Goal: Communication & Community: Answer question/provide support

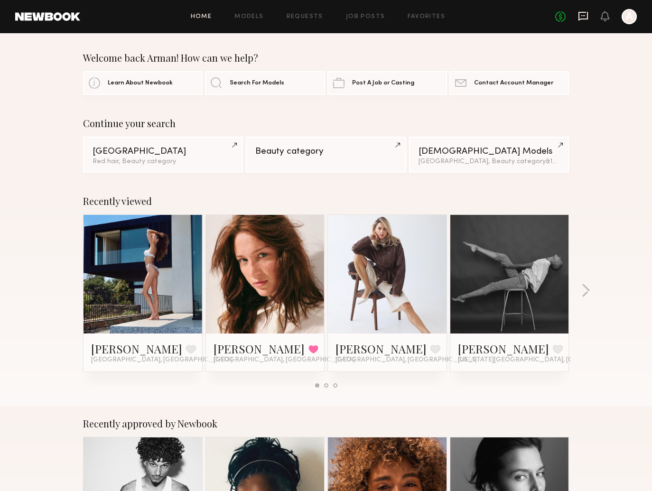
click at [582, 12] on icon at bounding box center [582, 16] width 9 height 9
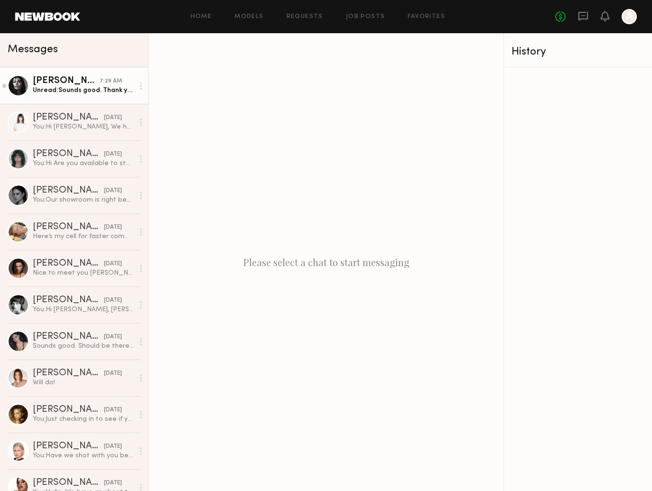
click at [105, 89] on div "Unread: Sounds good. Thank you" at bounding box center [83, 90] width 101 height 9
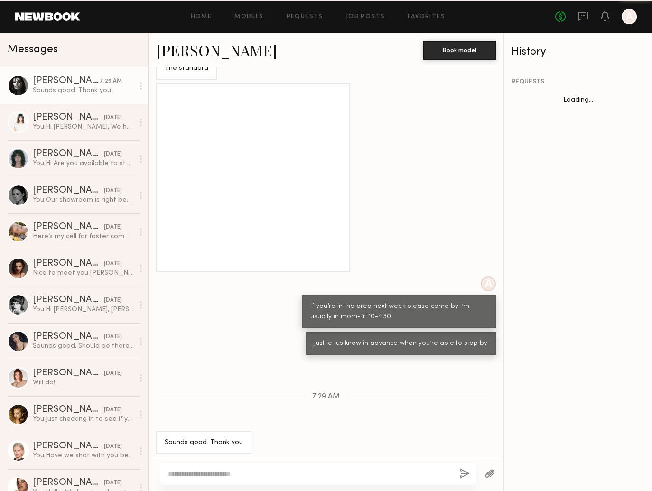
scroll to position [335, 0]
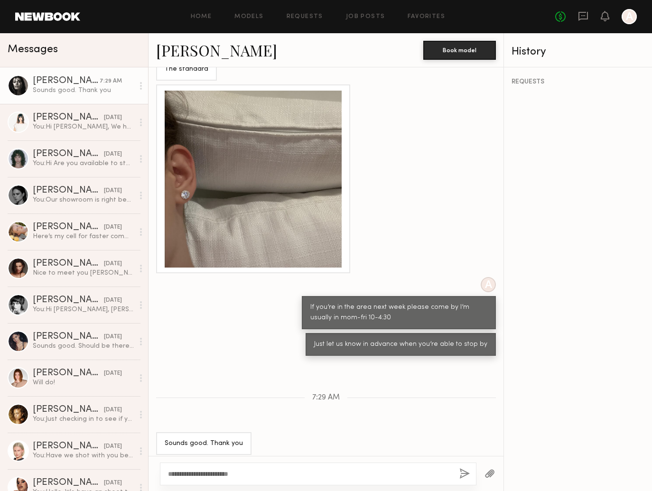
type textarea "**********"
click at [462, 470] on button "button" at bounding box center [464, 474] width 10 height 12
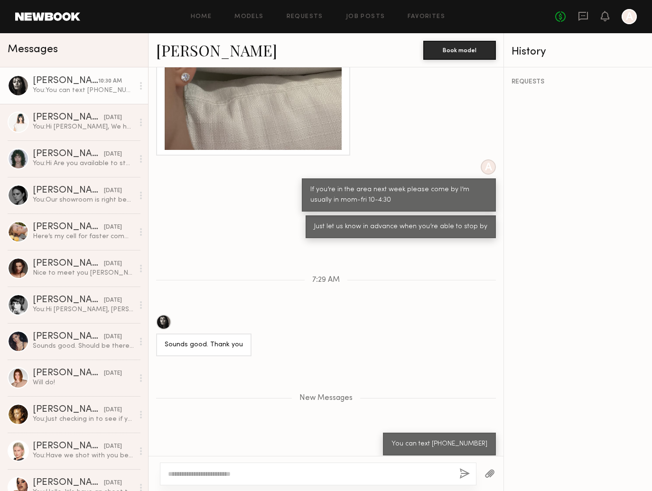
scroll to position [510, 0]
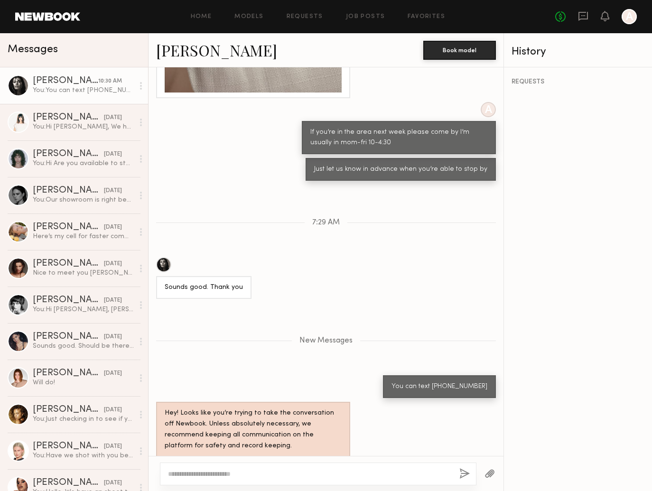
click at [25, 46] on span "Messages" at bounding box center [33, 49] width 50 height 11
click at [205, 15] on link "Home" at bounding box center [201, 17] width 21 height 6
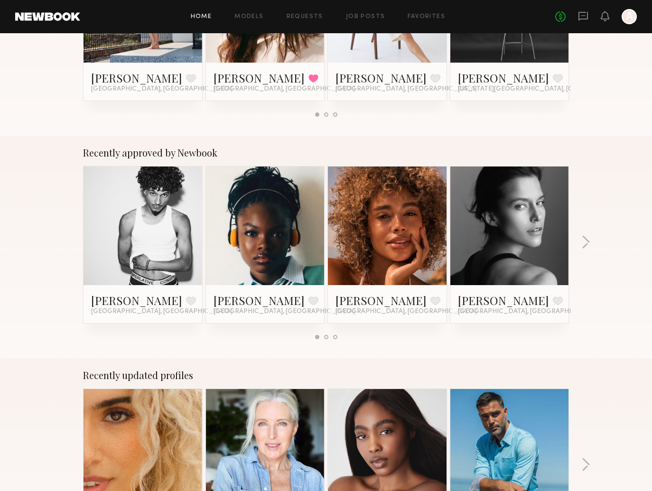
scroll to position [272, 0]
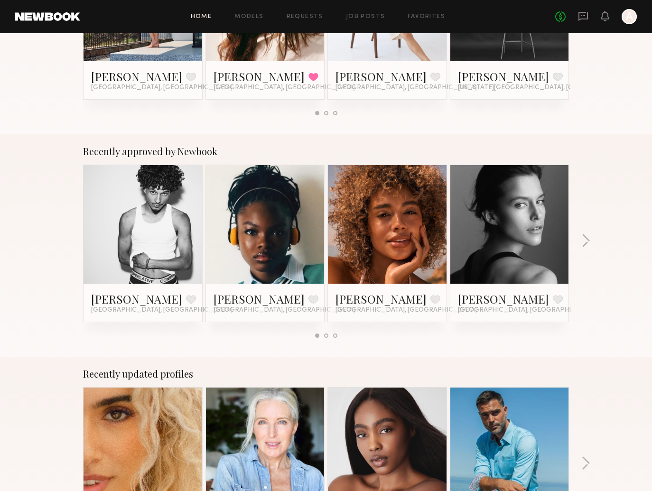
click at [575, 238] on div "Recently approved by Newbook [PERSON_NAME] Favorite [GEOGRAPHIC_DATA], [GEOGRAP…" at bounding box center [326, 245] width 652 height 223
click at [576, 234] on div "Recently approved by Newbook [PERSON_NAME] Favorite [GEOGRAPHIC_DATA], [GEOGRAP…" at bounding box center [326, 245] width 652 height 223
click at [594, 242] on div "Recently approved by Newbook [PERSON_NAME] Favorite [GEOGRAPHIC_DATA], [GEOGRAP…" at bounding box center [326, 245] width 652 height 223
click at [590, 242] on button "button" at bounding box center [585, 242] width 9 height 16
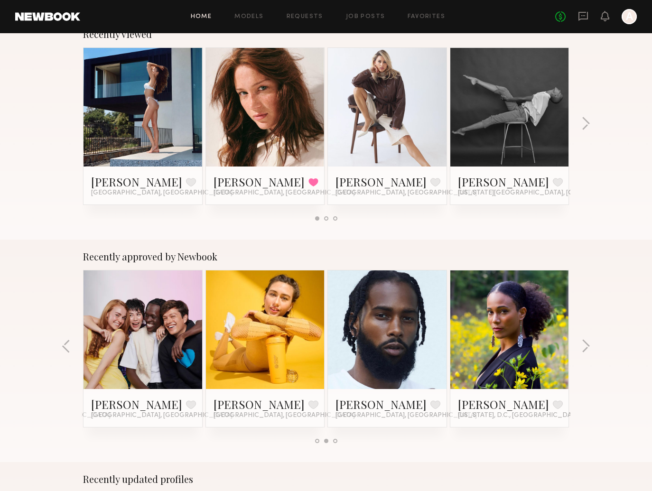
scroll to position [144, 0]
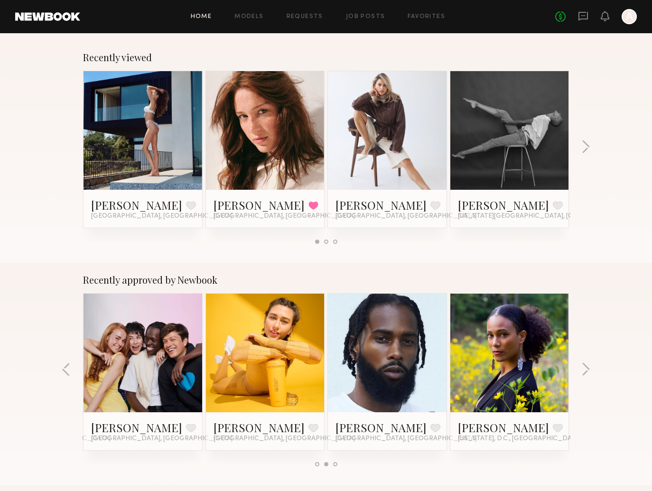
click at [286, 170] on link at bounding box center [265, 130] width 58 height 119
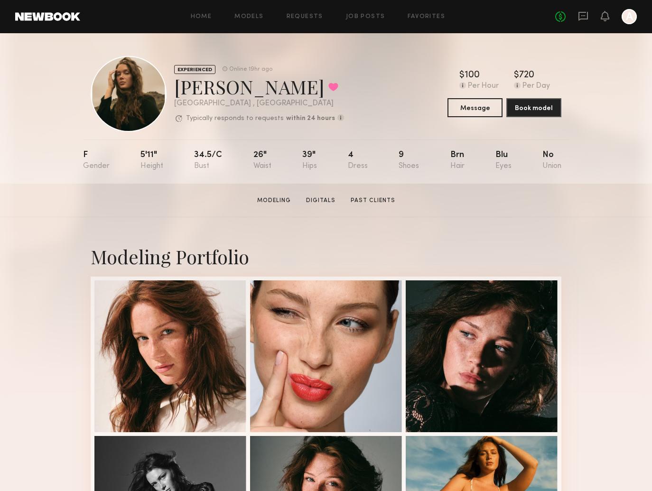
click at [138, 102] on div at bounding box center [129, 94] width 76 height 76
click at [188, 359] on div at bounding box center [170, 355] width 152 height 152
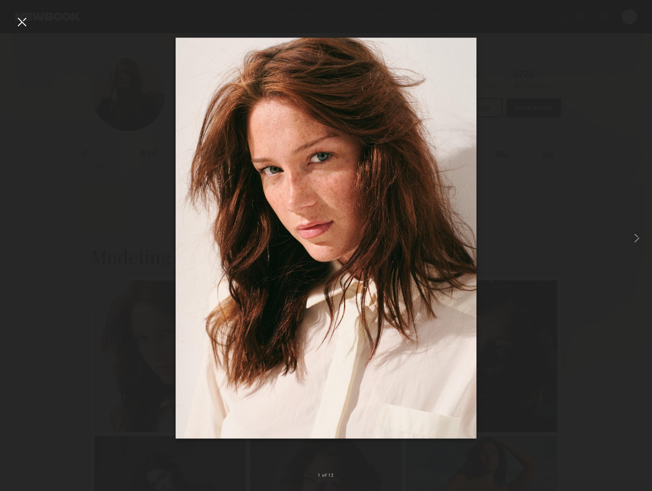
click at [615, 235] on div at bounding box center [326, 238] width 652 height 446
click at [640, 241] on common-icon at bounding box center [636, 238] width 15 height 15
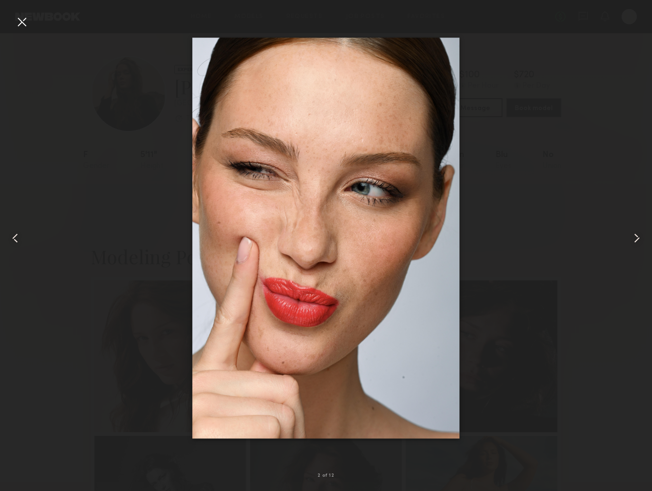
click at [640, 241] on common-icon at bounding box center [636, 238] width 15 height 15
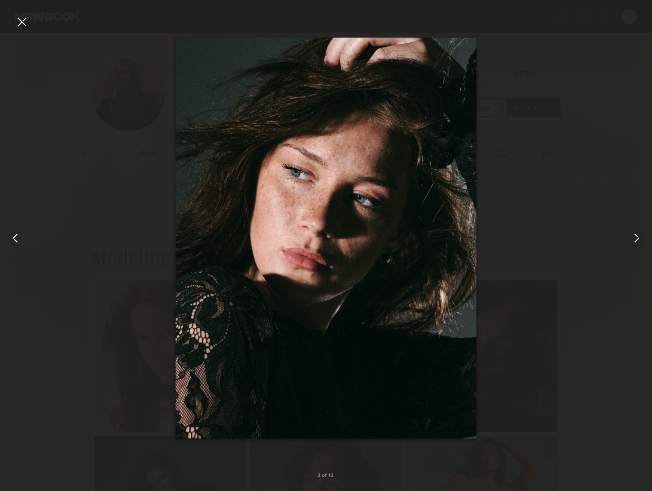
click at [635, 241] on common-icon at bounding box center [636, 238] width 15 height 15
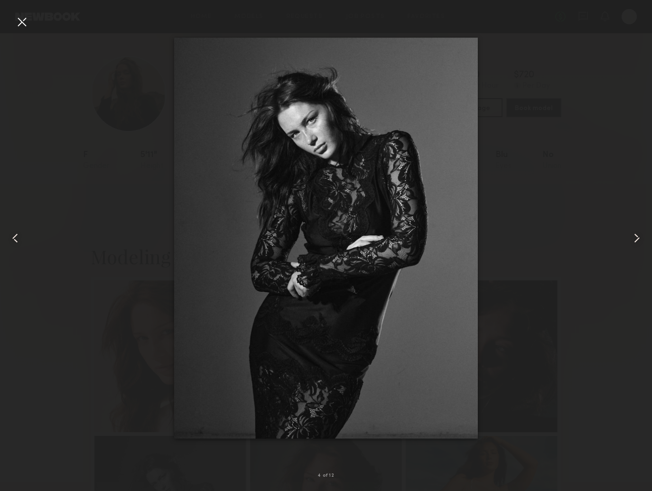
click at [640, 238] on common-icon at bounding box center [636, 238] width 15 height 15
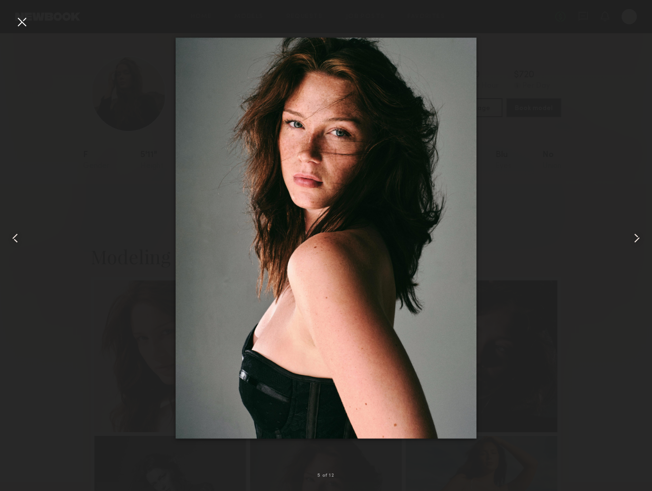
click at [635, 234] on common-icon at bounding box center [636, 238] width 15 height 15
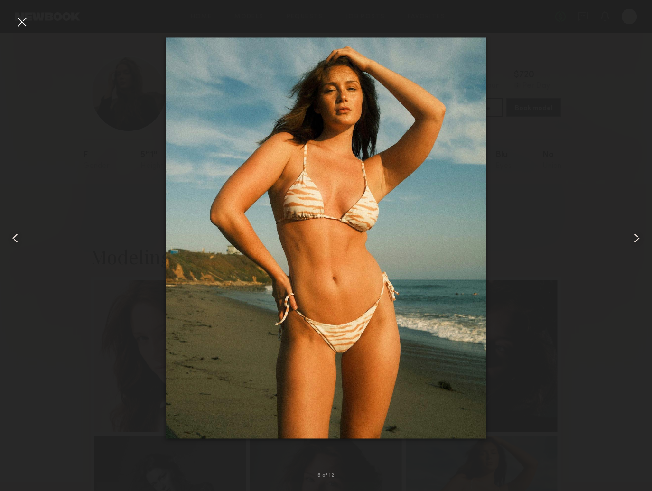
click at [634, 237] on common-icon at bounding box center [636, 238] width 15 height 15
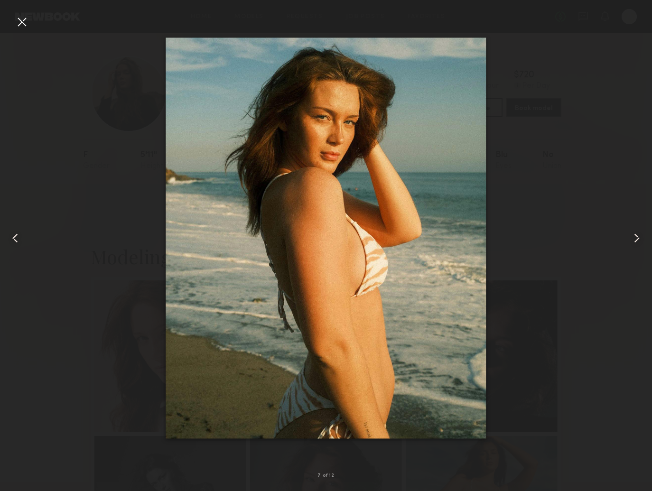
click at [629, 237] on common-icon at bounding box center [636, 238] width 15 height 15
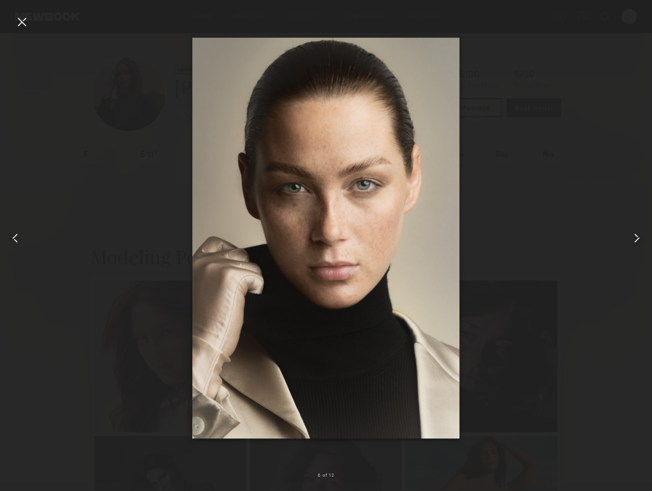
click at [630, 233] on common-icon at bounding box center [636, 238] width 15 height 15
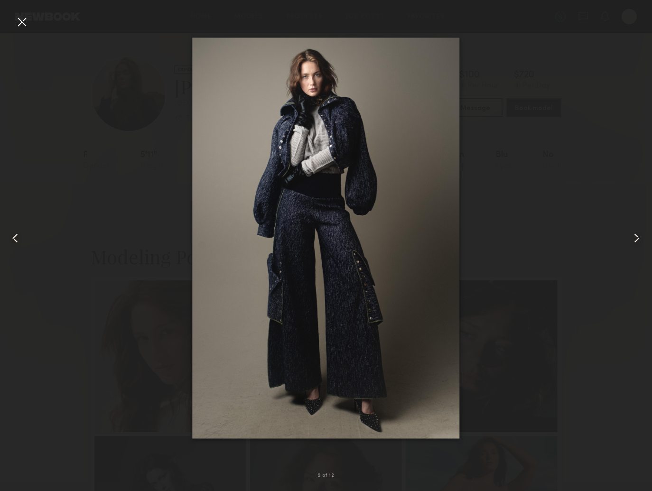
click at [630, 241] on common-icon at bounding box center [636, 238] width 15 height 15
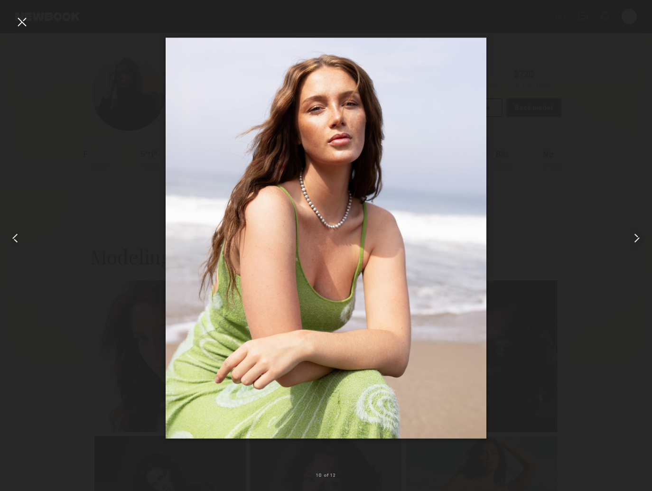
click at [633, 240] on common-icon at bounding box center [636, 238] width 15 height 15
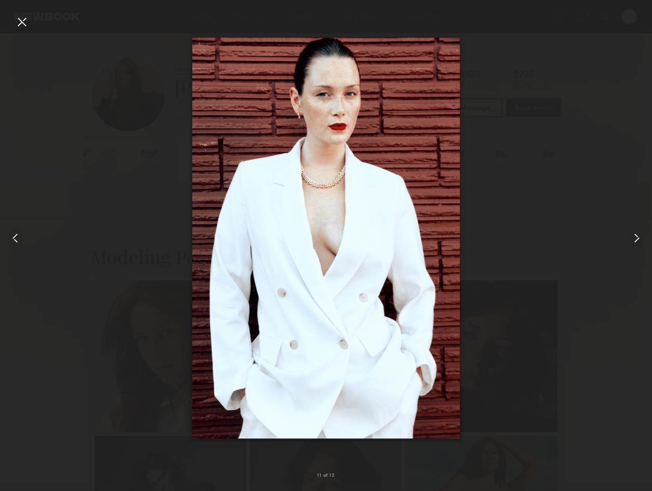
click at [635, 242] on common-icon at bounding box center [636, 238] width 15 height 15
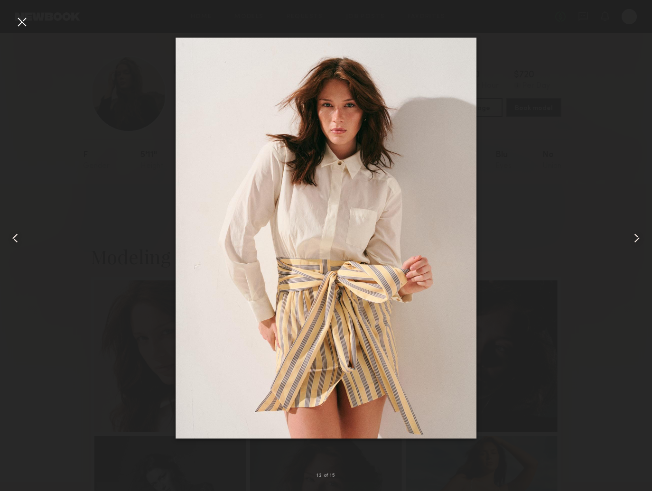
click at [635, 242] on common-icon at bounding box center [636, 238] width 15 height 15
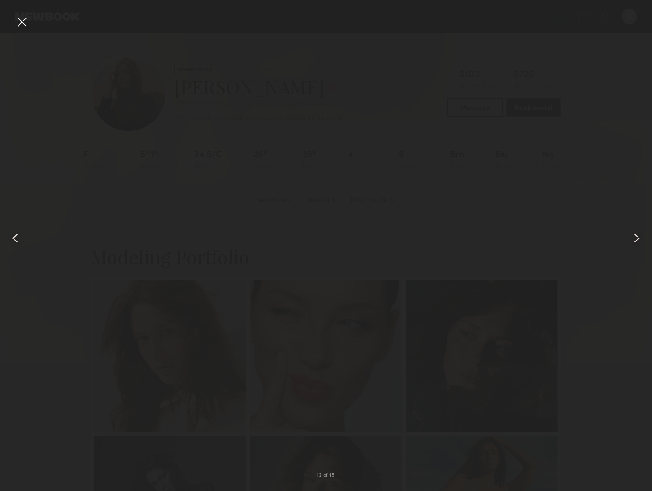
click at [22, 24] on div at bounding box center [21, 21] width 15 height 15
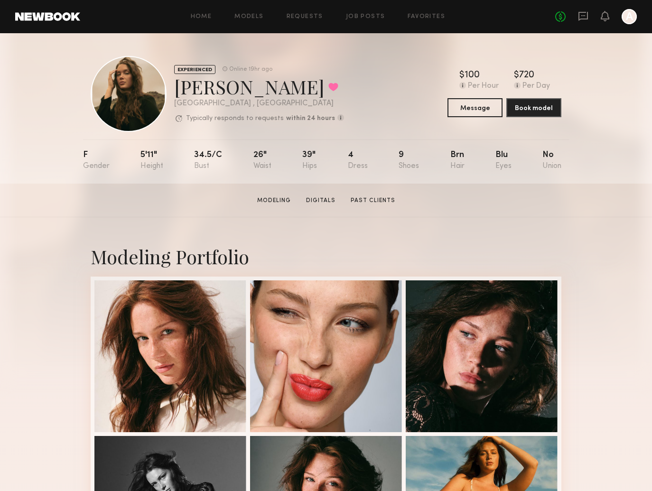
click at [164, 5] on header "Home Models Requests Job Posts Favorites Sign Out No fees up to $5,000 A" at bounding box center [326, 16] width 652 height 33
click at [163, 0] on header "Home Models Requests Job Posts Favorites Sign Out No fees up to $5,000 A" at bounding box center [326, 16] width 652 height 33
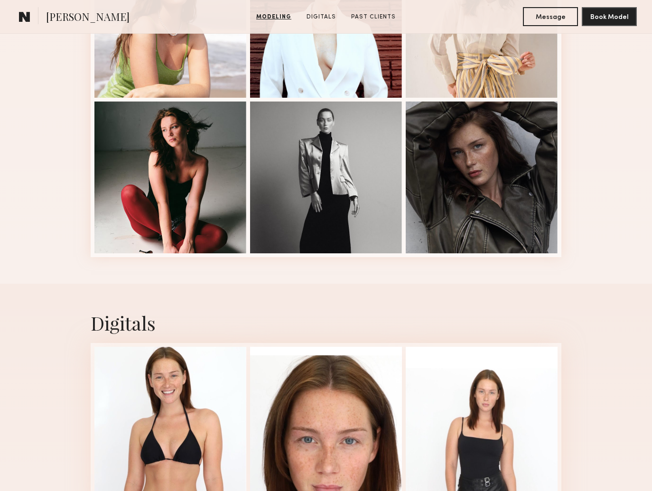
scroll to position [806, 0]
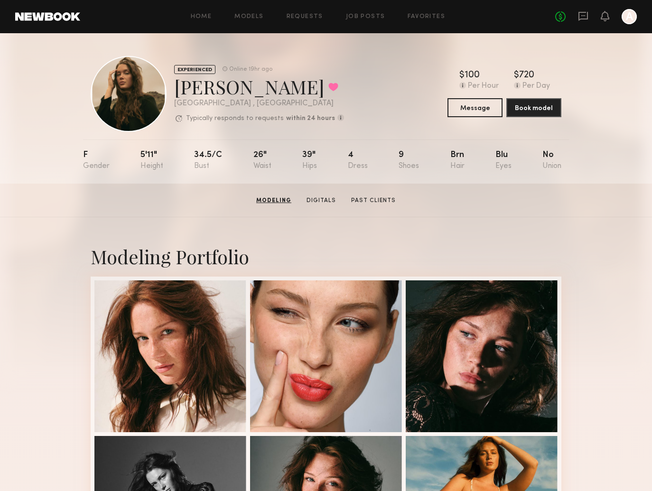
scroll to position [0, 0]
click at [368, 100] on div "EXPERIENCED Online 19hr ago Diana F. Favorited Los Angeles , CA Typically respo…" at bounding box center [326, 94] width 471 height 76
